Goal: Information Seeking & Learning: Find specific fact

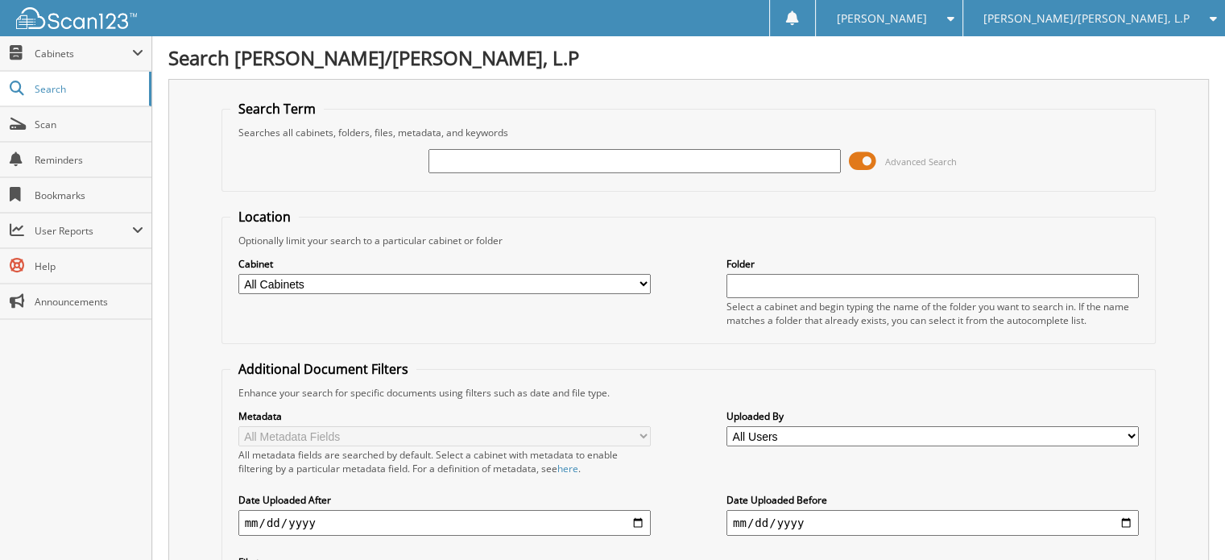
click at [479, 164] on input "text" at bounding box center [635, 161] width 412 height 24
type input "[PERSON_NAME]"
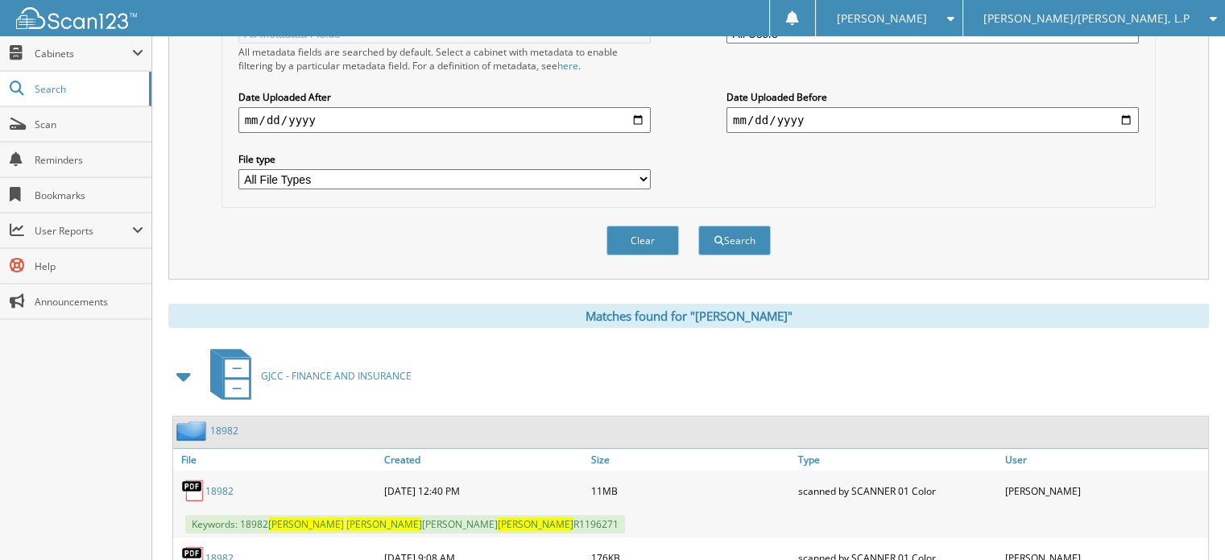
scroll to position [478, 0]
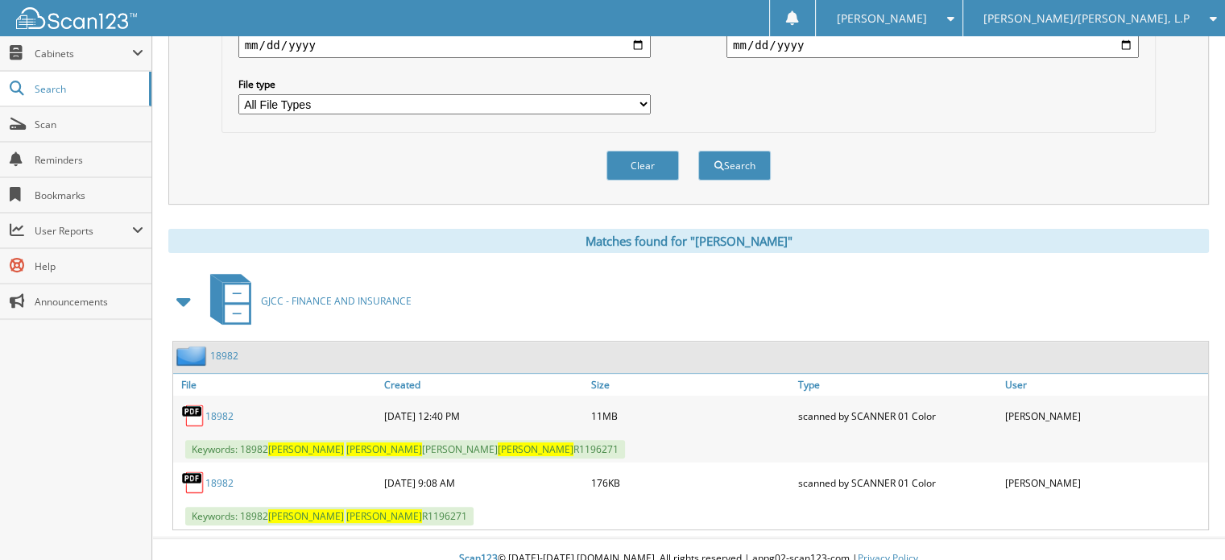
click at [226, 409] on link "18982" at bounding box center [219, 416] width 28 height 14
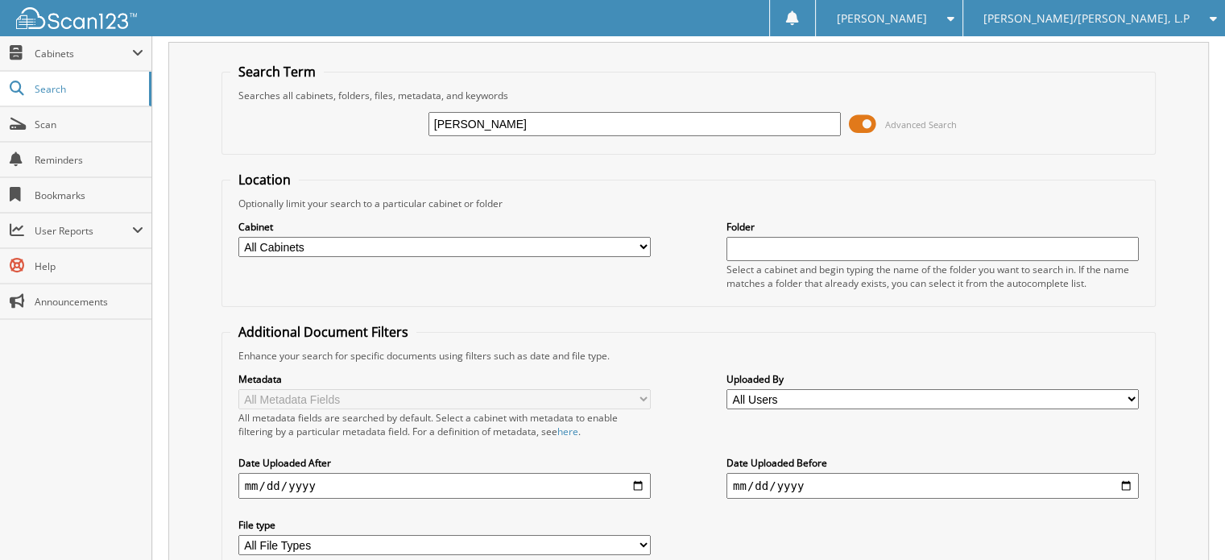
scroll to position [0, 0]
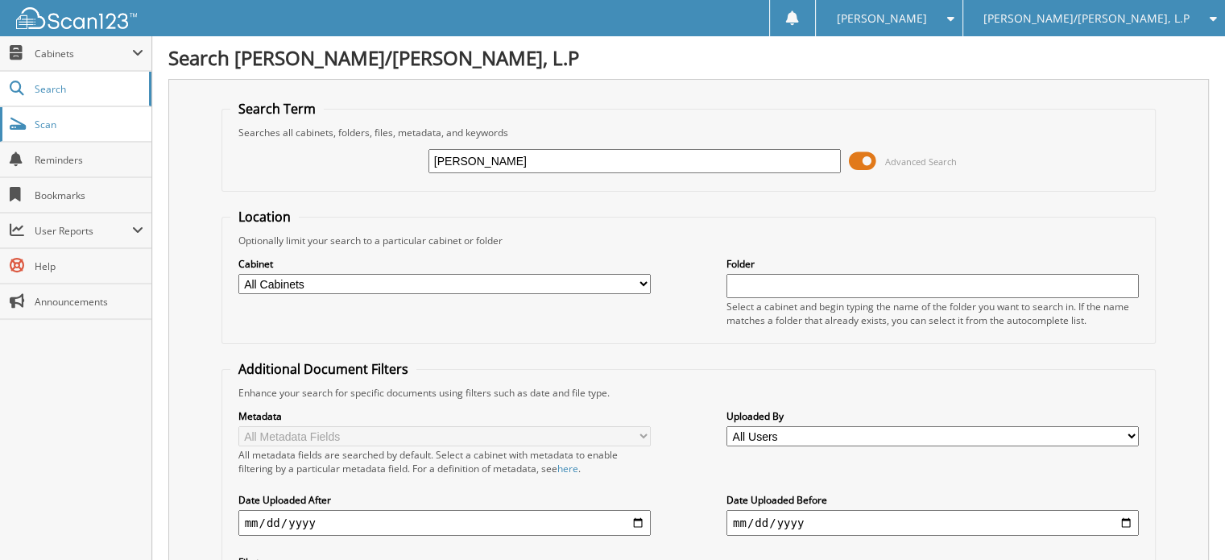
click at [55, 125] on span "Scan" at bounding box center [89, 125] width 109 height 14
